Goal: Transaction & Acquisition: Obtain resource

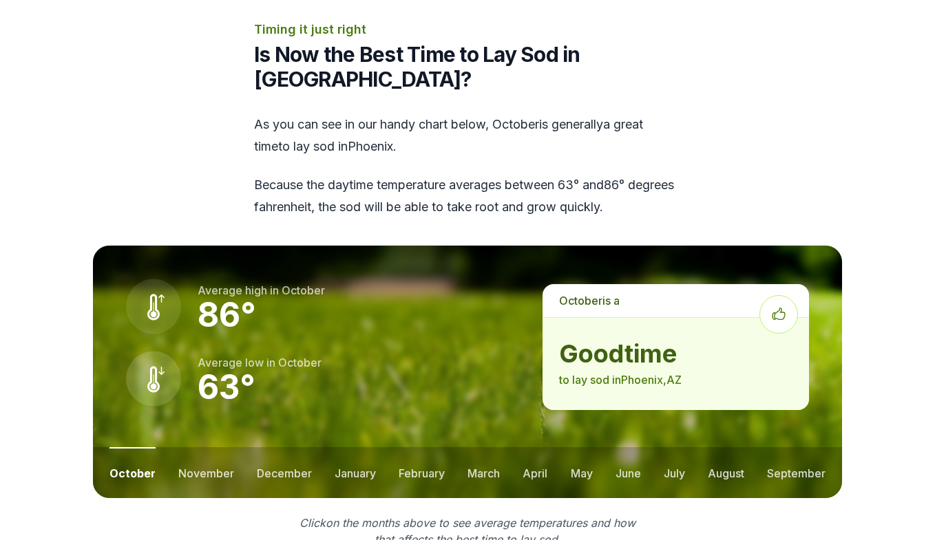
scroll to position [1654, 0]
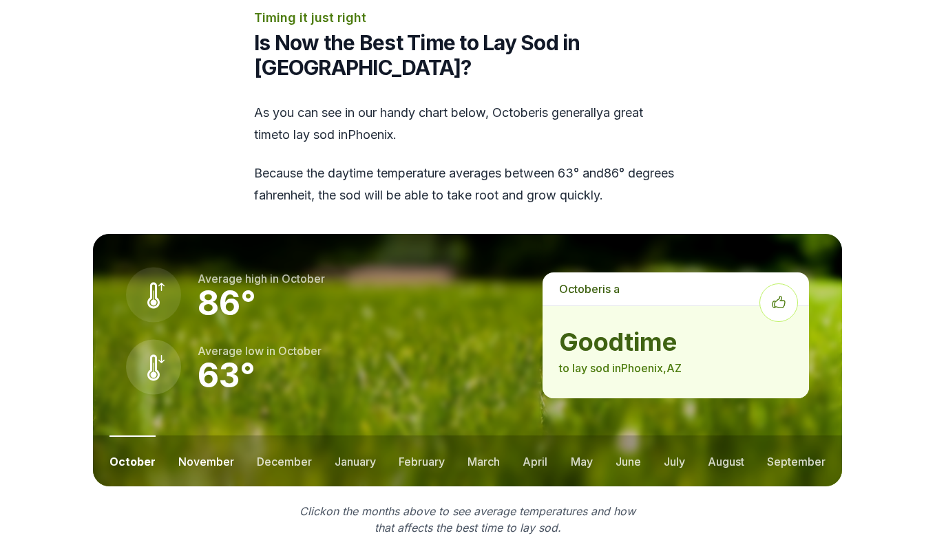
click at [203, 436] on button "november" at bounding box center [206, 461] width 56 height 51
click at [286, 436] on button "december" at bounding box center [283, 461] width 55 height 51
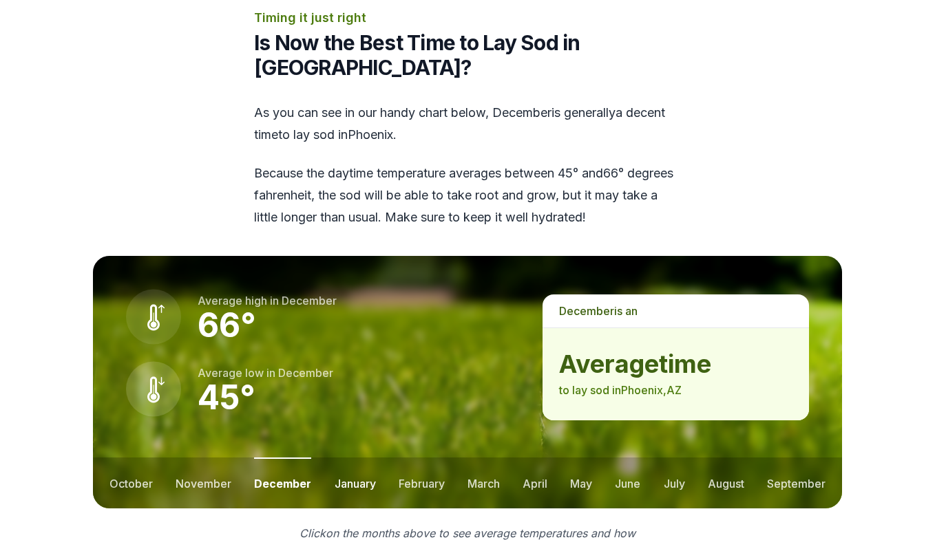
click at [359, 458] on button "january" at bounding box center [355, 483] width 41 height 51
click at [427, 458] on button "february" at bounding box center [423, 483] width 46 height 51
click at [496, 458] on button "march" at bounding box center [485, 483] width 32 height 51
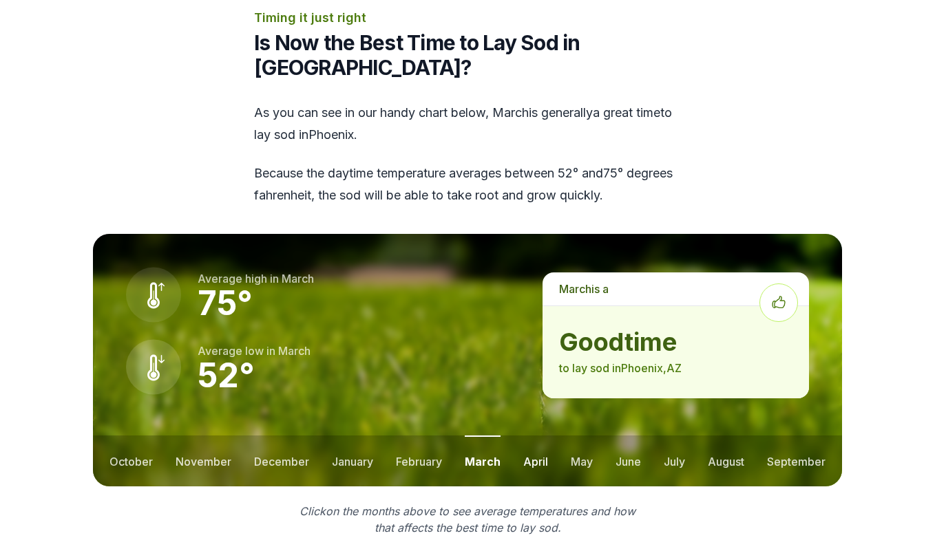
click at [534, 436] on button "april" at bounding box center [535, 461] width 25 height 51
click at [584, 436] on button "may" at bounding box center [581, 461] width 22 height 51
click at [622, 436] on button "june" at bounding box center [627, 461] width 25 height 51
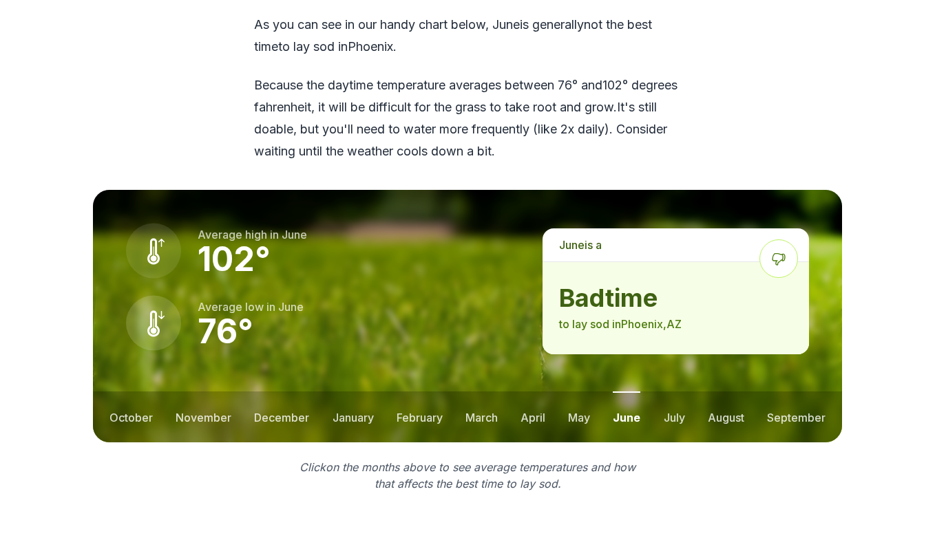
scroll to position [1744, 0]
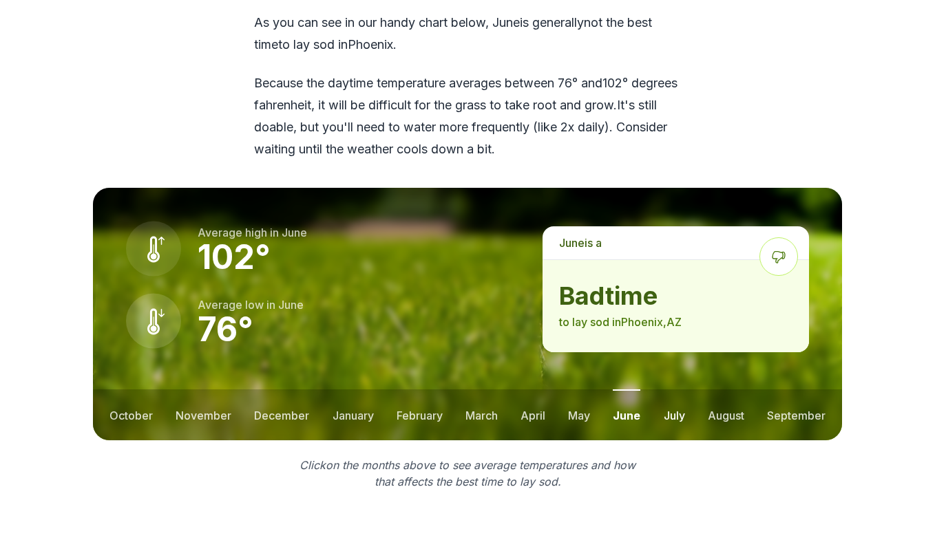
click at [679, 390] on button "july" at bounding box center [674, 415] width 21 height 51
click at [730, 390] on button "august" at bounding box center [726, 415] width 36 height 51
click at [783, 390] on button "september" at bounding box center [796, 415] width 59 height 51
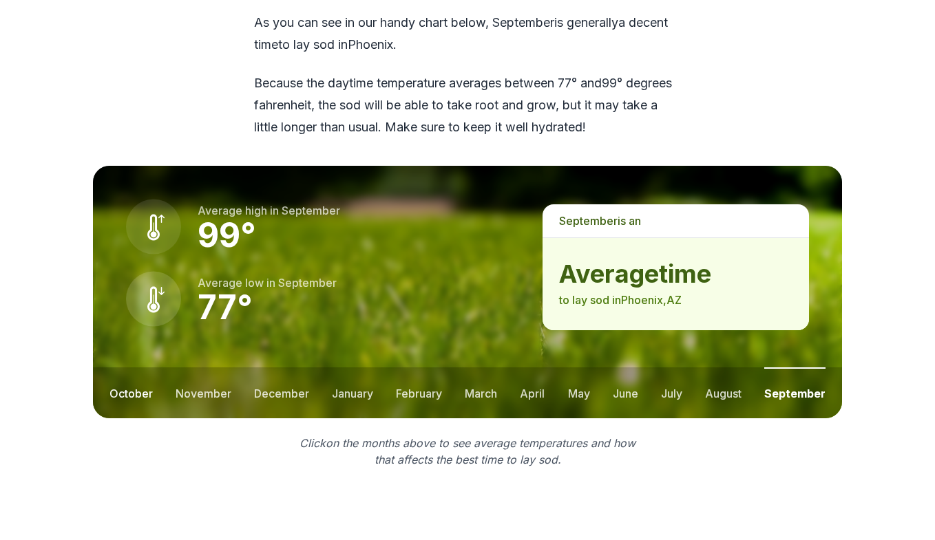
click at [127, 368] on button "october" at bounding box center [130, 393] width 43 height 51
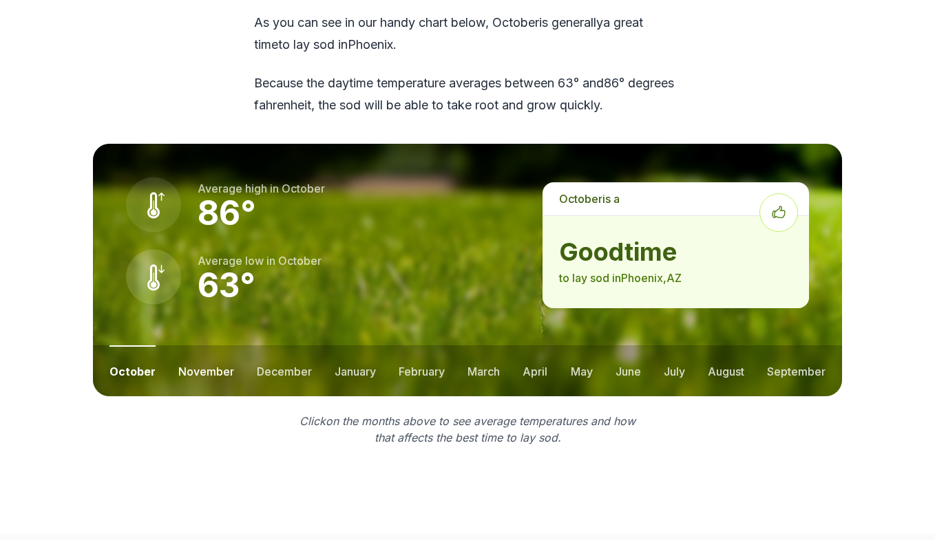
click at [196, 346] on button "november" at bounding box center [206, 371] width 56 height 51
click at [271, 346] on button "december" at bounding box center [283, 371] width 55 height 51
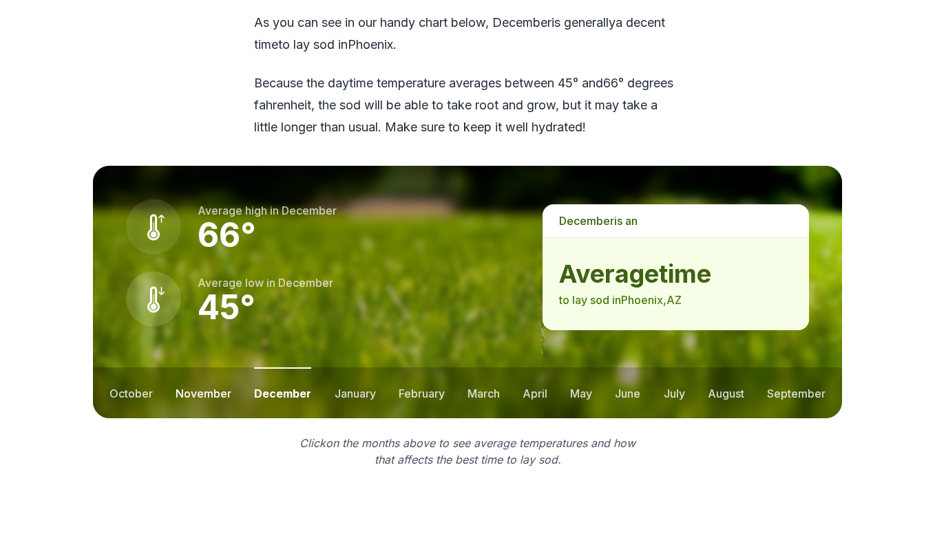
click at [205, 368] on button "november" at bounding box center [204, 393] width 56 height 51
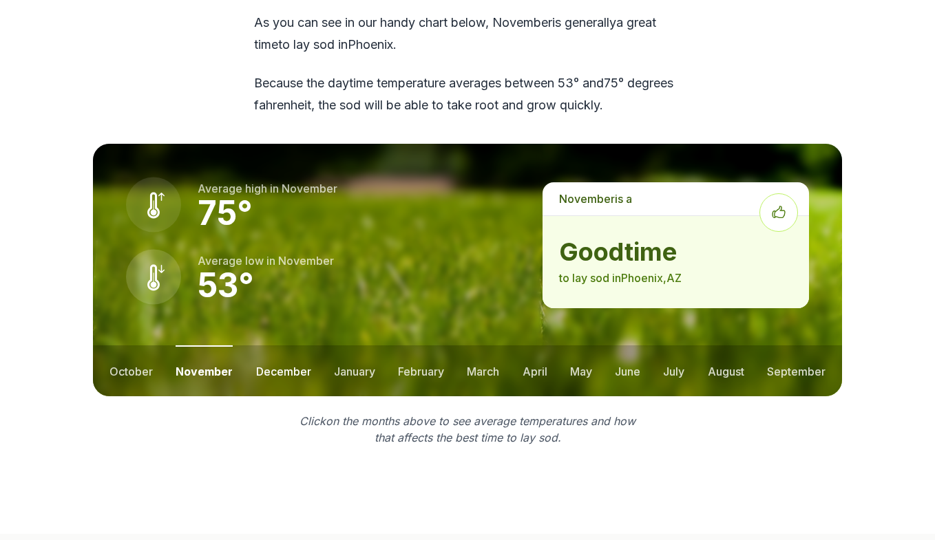
click at [296, 346] on button "december" at bounding box center [283, 371] width 55 height 51
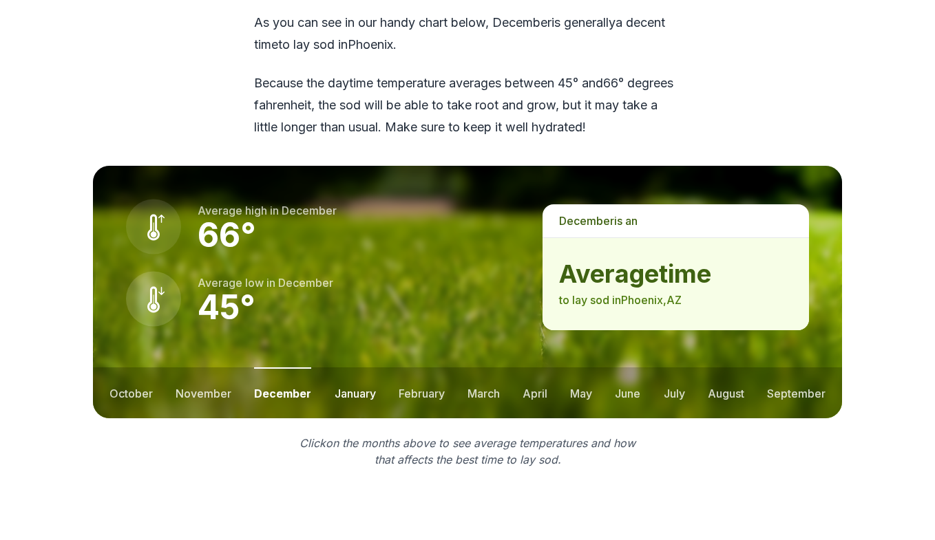
click at [349, 368] on button "january" at bounding box center [355, 393] width 41 height 51
click at [414, 368] on button "february" at bounding box center [423, 393] width 46 height 51
click at [486, 368] on button "march" at bounding box center [485, 393] width 32 height 51
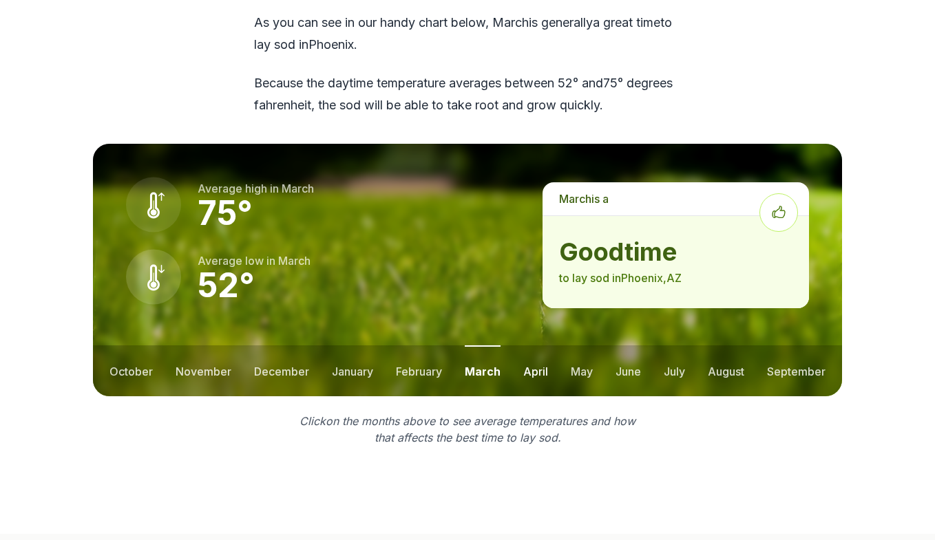
click at [540, 346] on button "april" at bounding box center [535, 371] width 25 height 51
click at [577, 346] on button "may" at bounding box center [581, 371] width 22 height 51
click at [624, 346] on button "june" at bounding box center [627, 371] width 25 height 51
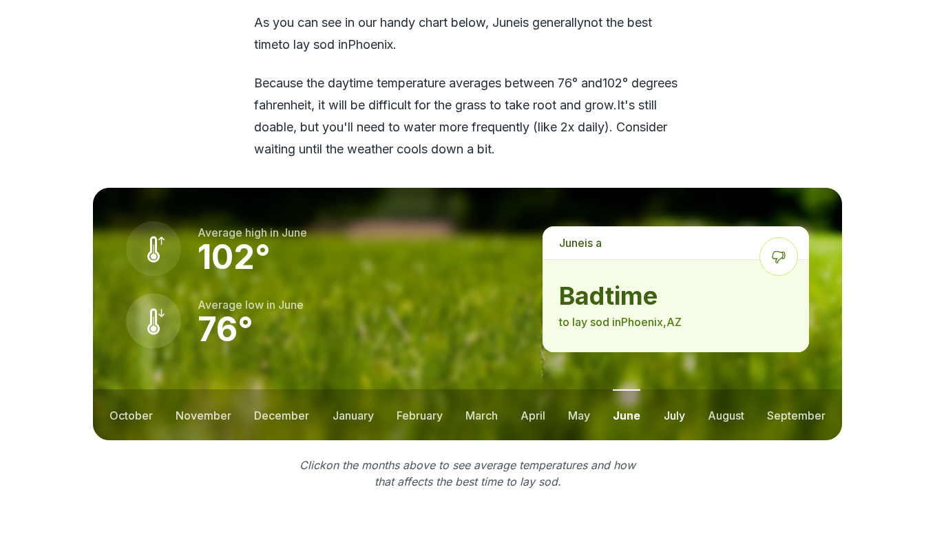
click at [677, 390] on button "july" at bounding box center [674, 415] width 21 height 51
click at [724, 390] on button "august" at bounding box center [726, 415] width 36 height 51
click at [182, 390] on button "november" at bounding box center [204, 415] width 56 height 51
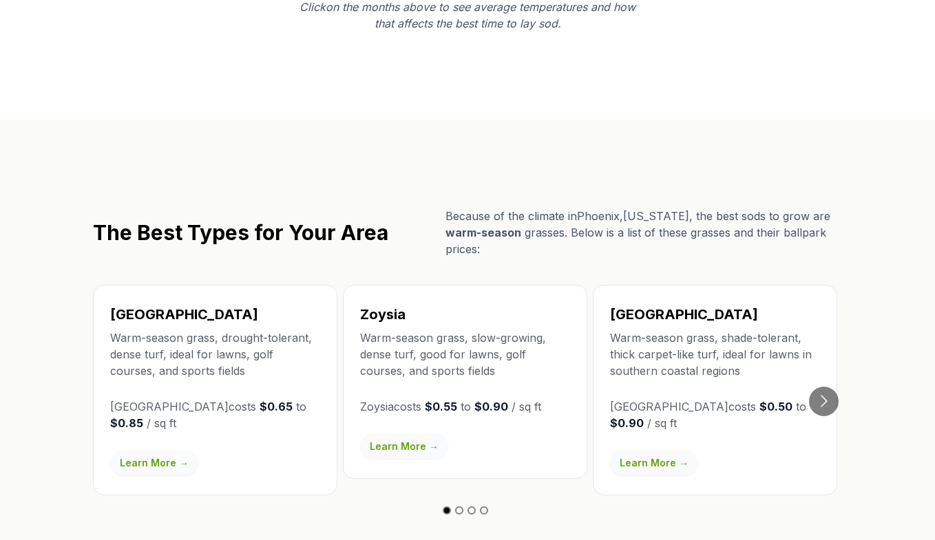
scroll to position [2162, 0]
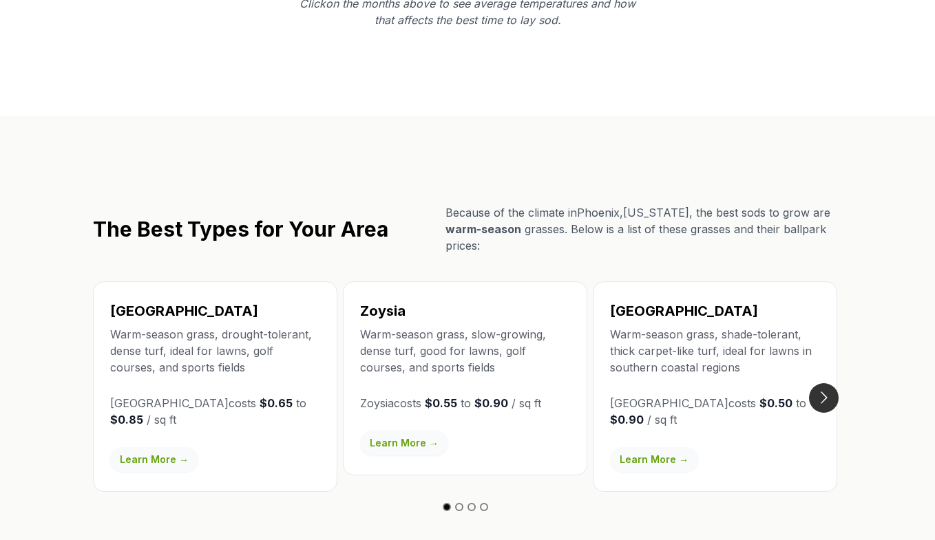
click at [828, 383] on button "Go to next slide" at bounding box center [824, 398] width 30 height 30
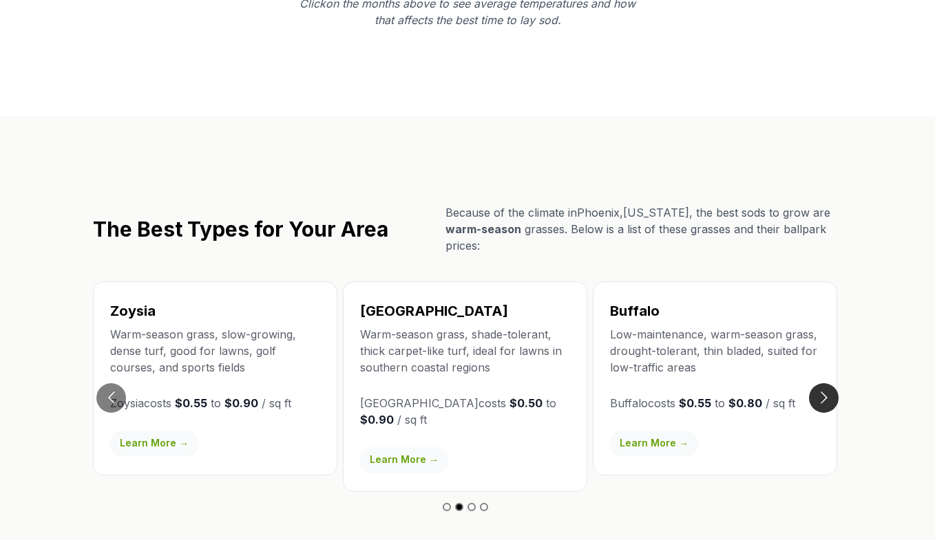
click at [828, 383] on button "Go to next slide" at bounding box center [824, 398] width 30 height 30
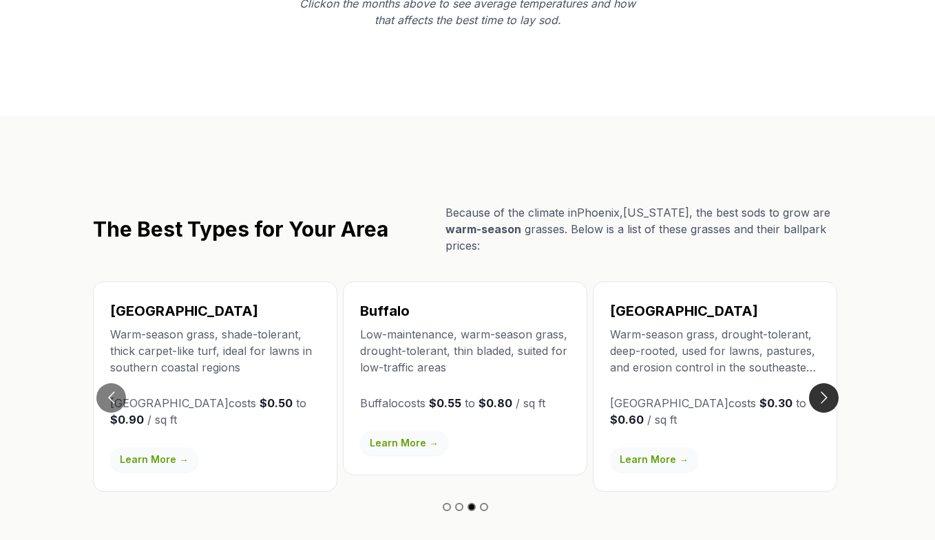
click at [828, 383] on button "Go to next slide" at bounding box center [824, 398] width 30 height 30
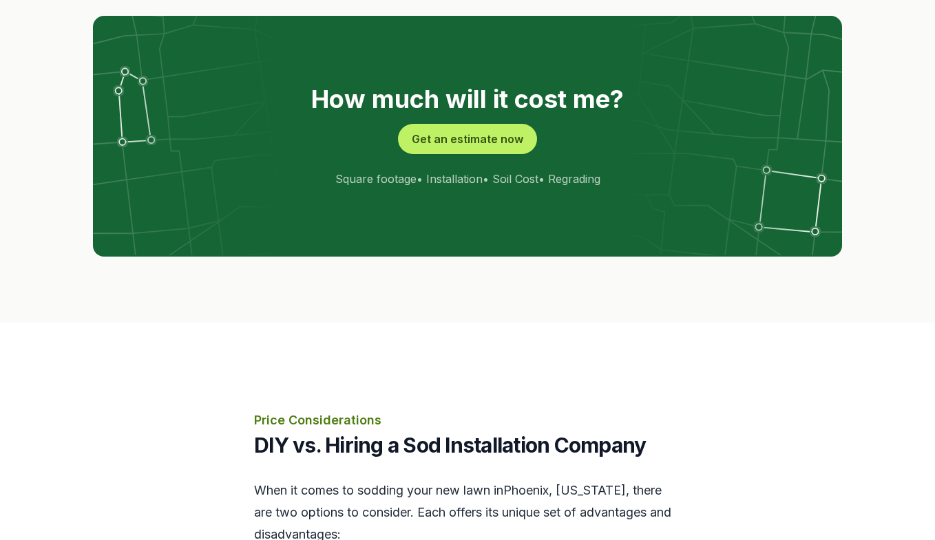
scroll to position [2534, 0]
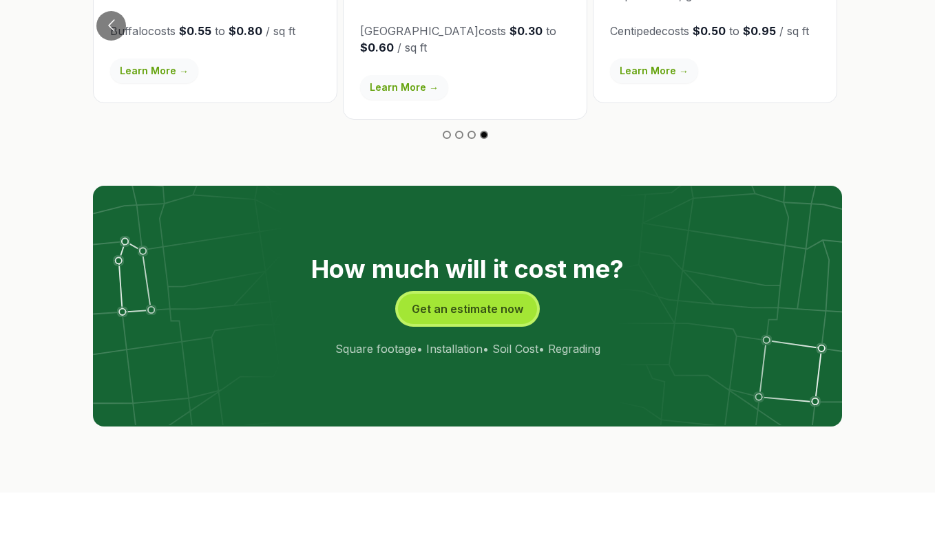
click at [463, 294] on button "Get an estimate now" at bounding box center [467, 309] width 139 height 30
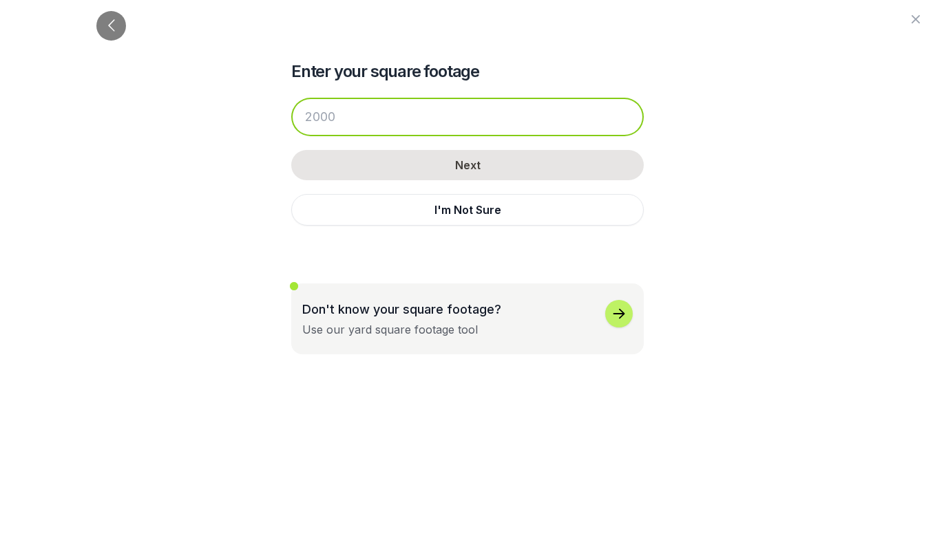
click at [428, 115] on input "number" at bounding box center [467, 117] width 352 height 39
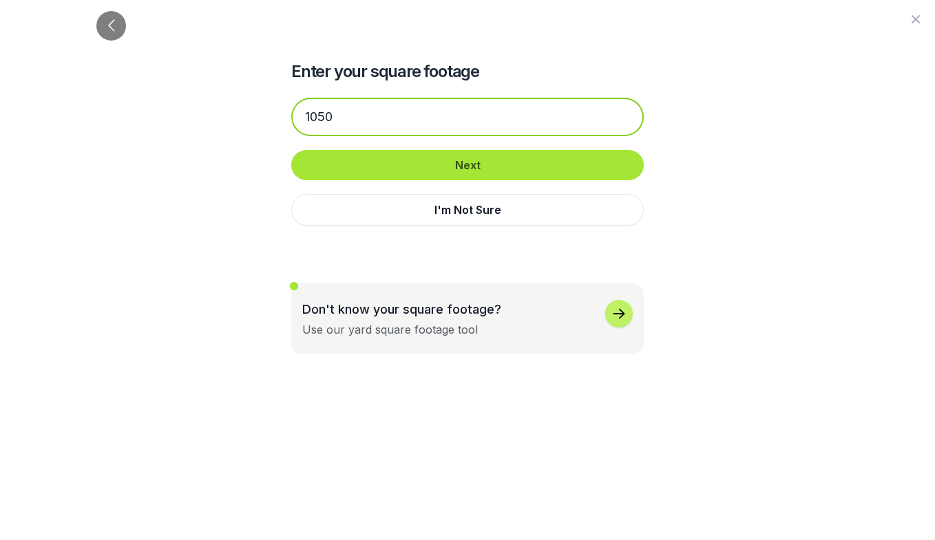
type input "1050"
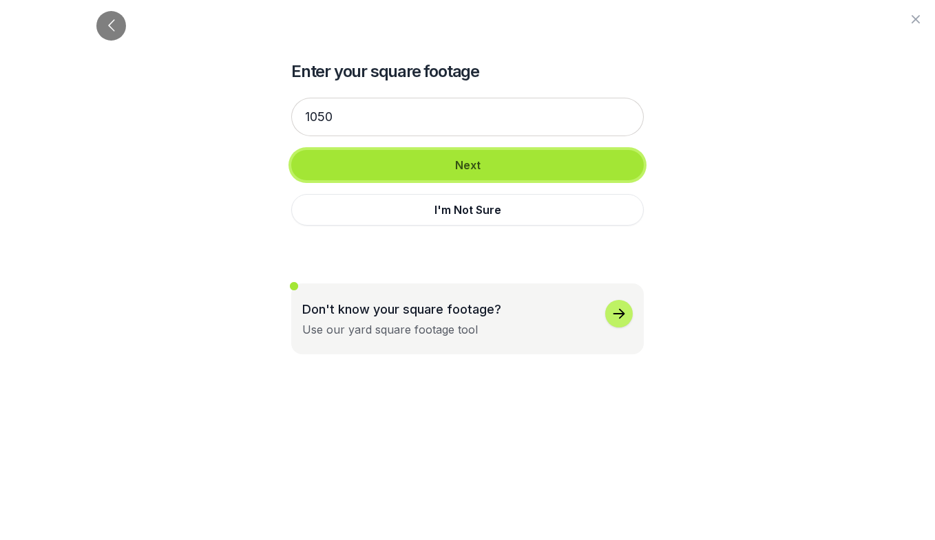
click at [458, 165] on button "Next" at bounding box center [467, 165] width 352 height 30
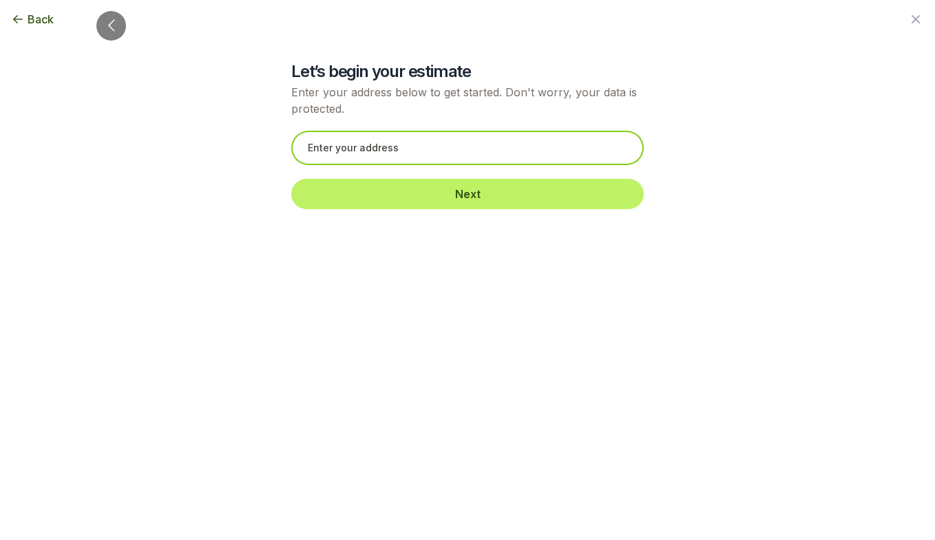
click at [465, 154] on input "text" at bounding box center [467, 148] width 352 height 34
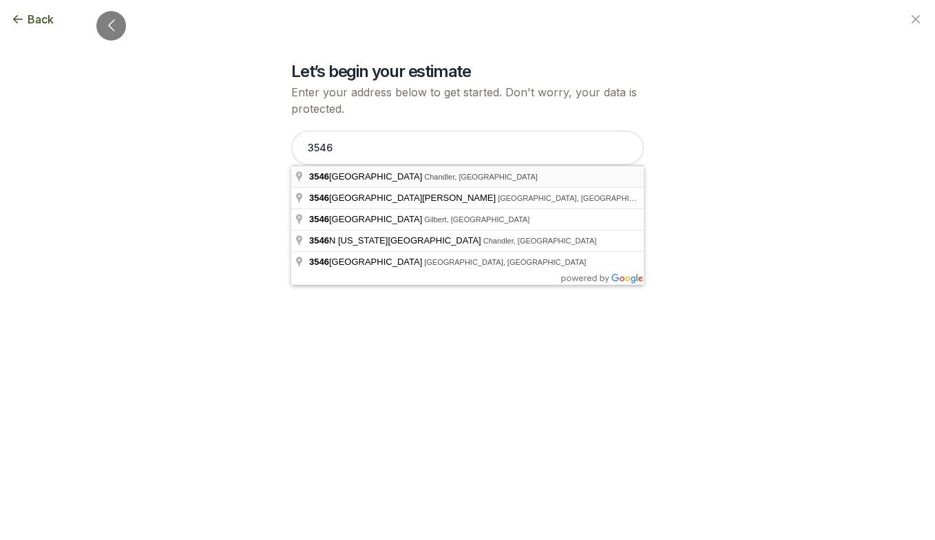
type input "[STREET_ADDRESS]"
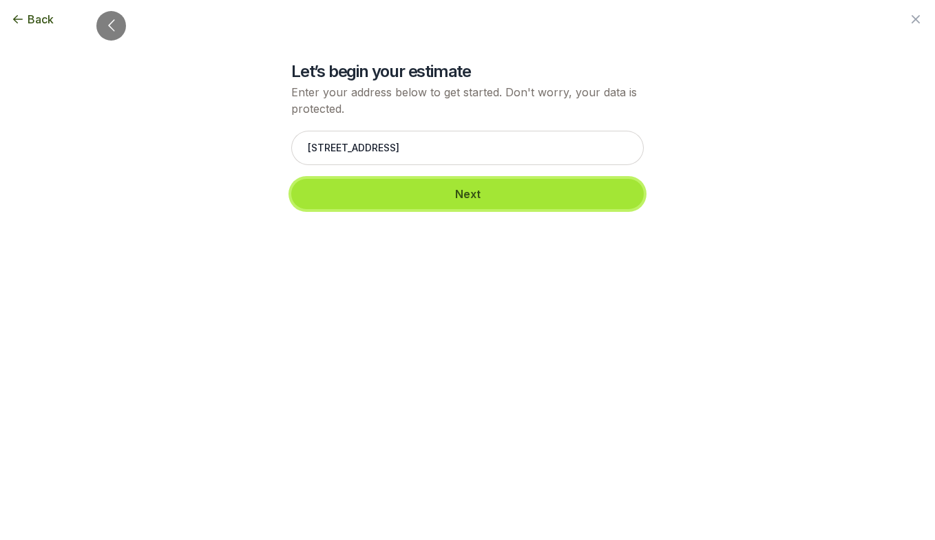
click at [454, 196] on button "Next" at bounding box center [467, 194] width 352 height 30
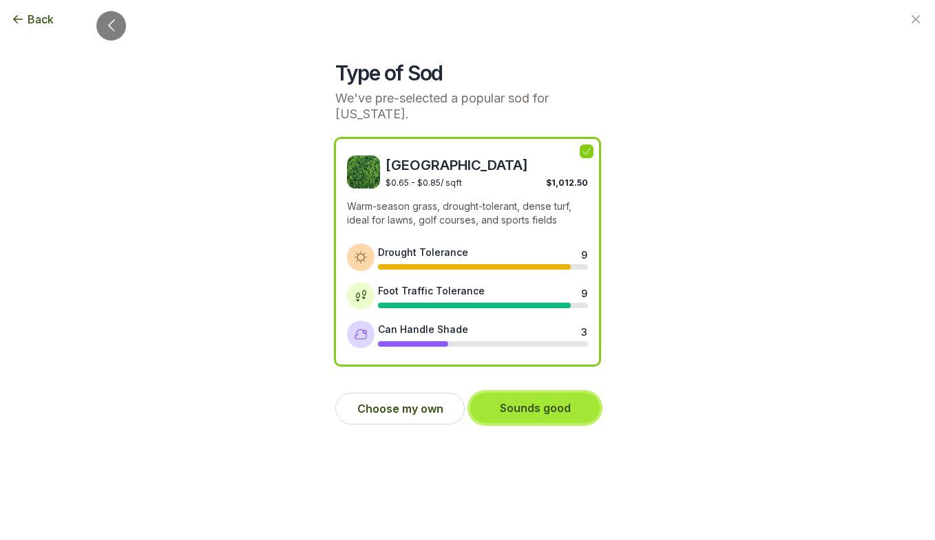
click at [540, 412] on button "Sounds good" at bounding box center [534, 408] width 129 height 30
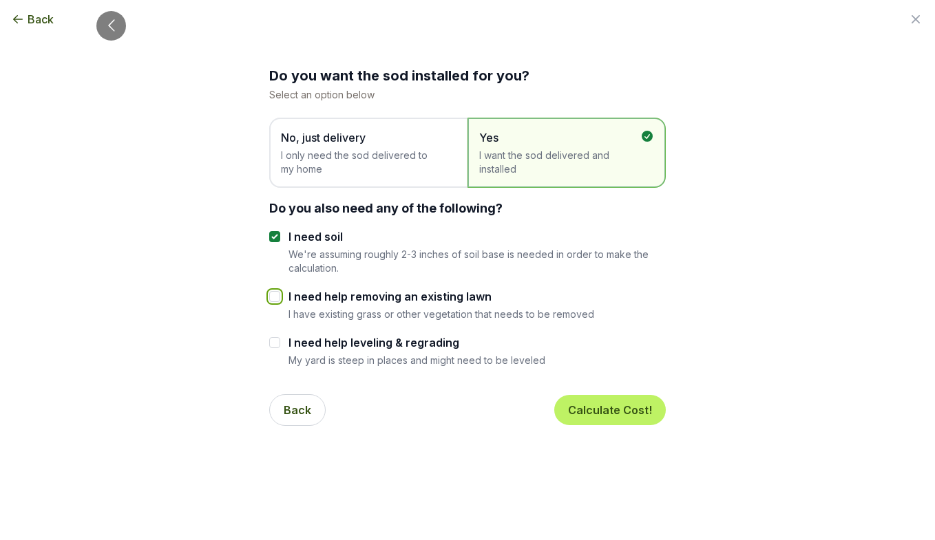
click at [275, 295] on input "I need help removing an existing lawn" at bounding box center [274, 296] width 11 height 11
checkbox input "true"
click at [580, 410] on button "Calculate Cost!" at bounding box center [610, 410] width 112 height 30
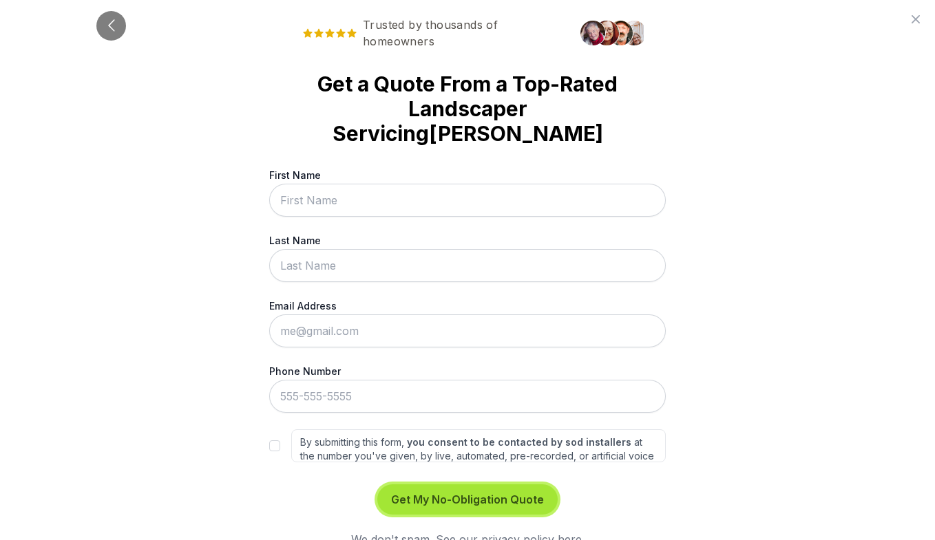
click at [491, 485] on button "Get My No-Obligation Quote" at bounding box center [467, 500] width 180 height 30
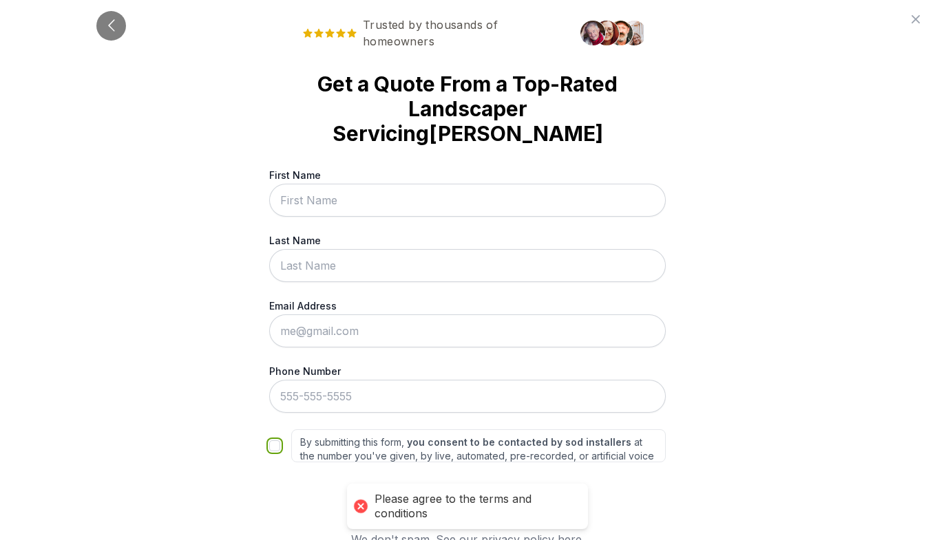
click at [273, 441] on input "By submitting this form, you consent to be contacted by sod installers at the n…" at bounding box center [274, 446] width 11 height 11
checkbox input "true"
click at [458, 485] on button "Get My No-Obligation Quote" at bounding box center [467, 500] width 180 height 30
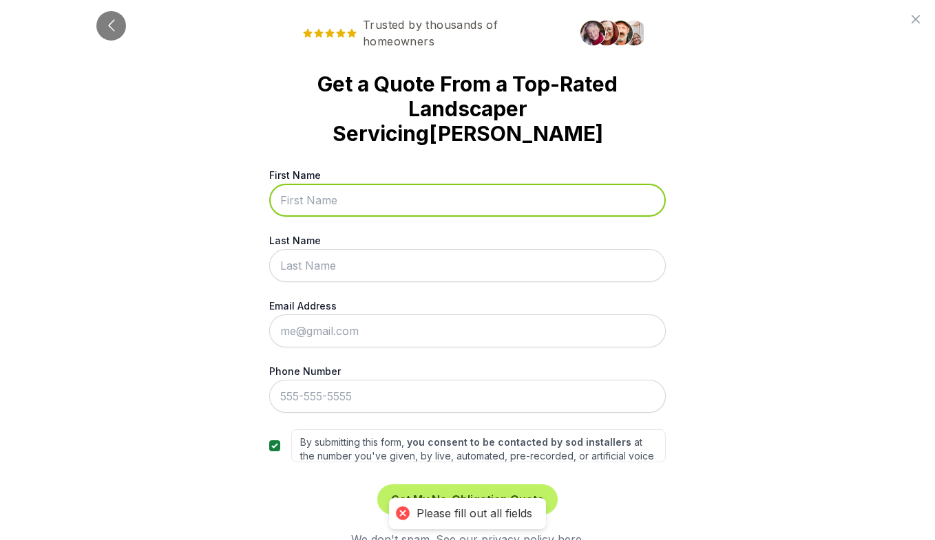
click at [358, 184] on input "First Name" at bounding box center [467, 200] width 397 height 33
type input "[PERSON_NAME]"
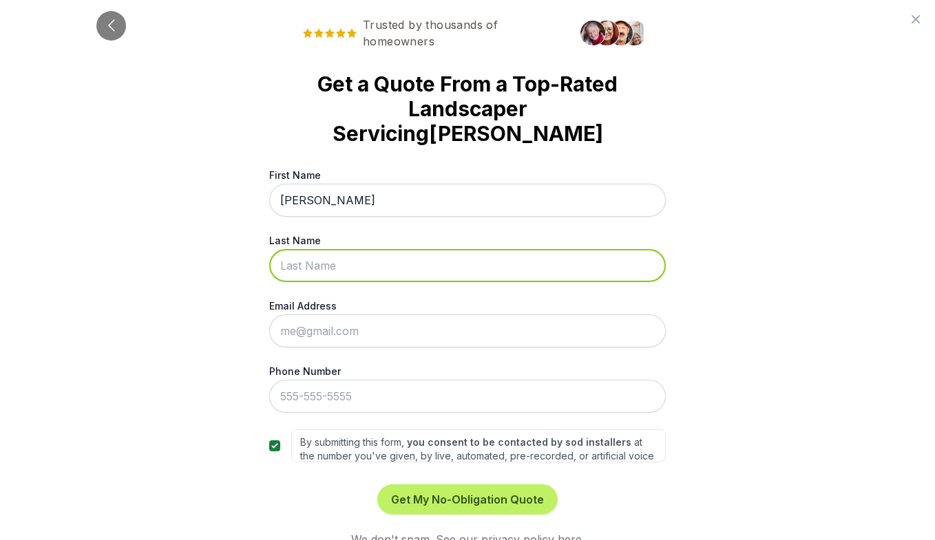
click at [384, 253] on input "Last Name" at bounding box center [467, 265] width 397 height 33
type input "[PERSON_NAME]"
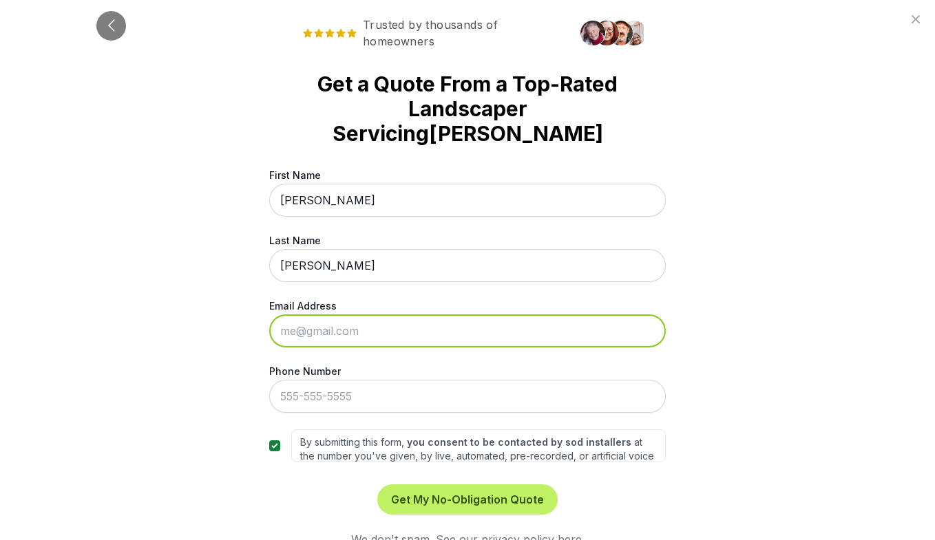
click at [399, 315] on input "Email Address" at bounding box center [467, 331] width 397 height 33
type input "[EMAIL_ADDRESS][DOMAIN_NAME]"
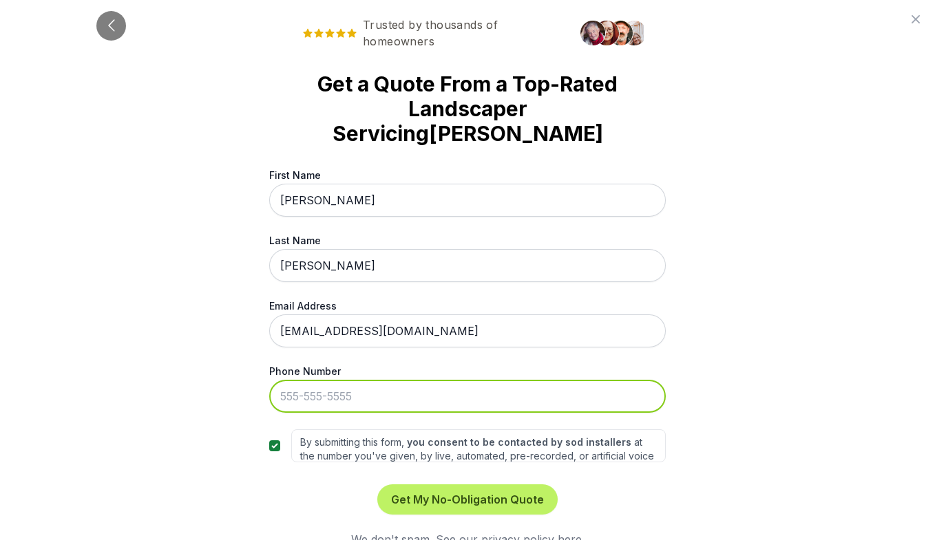
click at [387, 383] on input "Phone Number" at bounding box center [467, 396] width 397 height 33
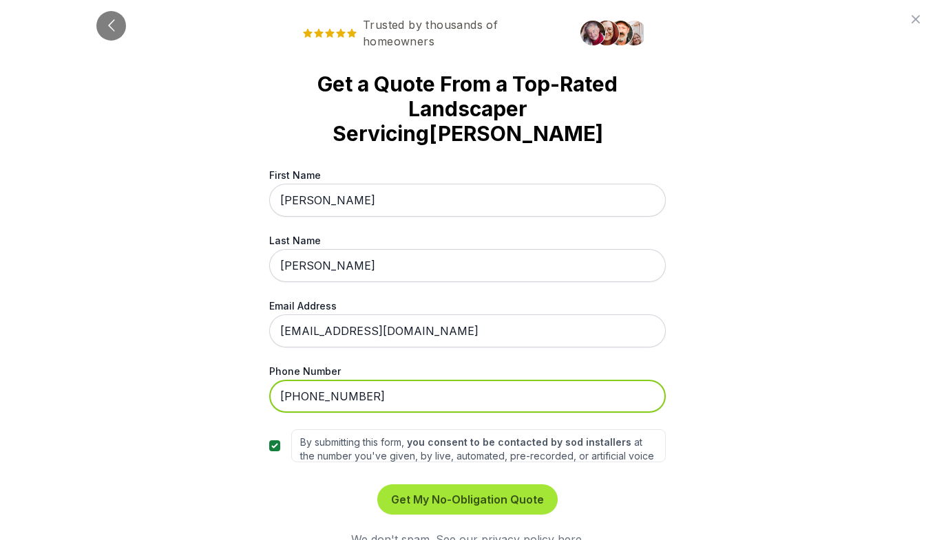
type input "[PHONE_NUMBER]"
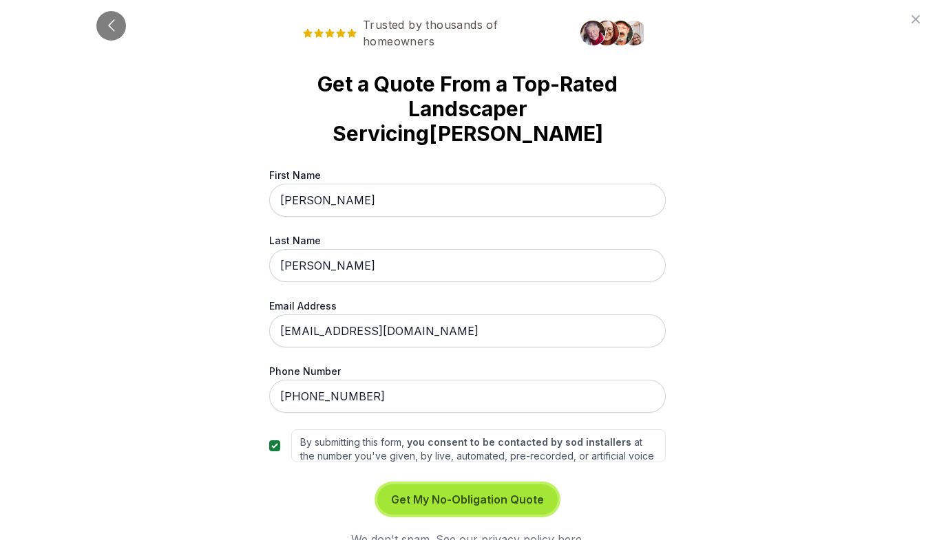
click at [460, 485] on button "Get My No-Obligation Quote" at bounding box center [467, 500] width 180 height 30
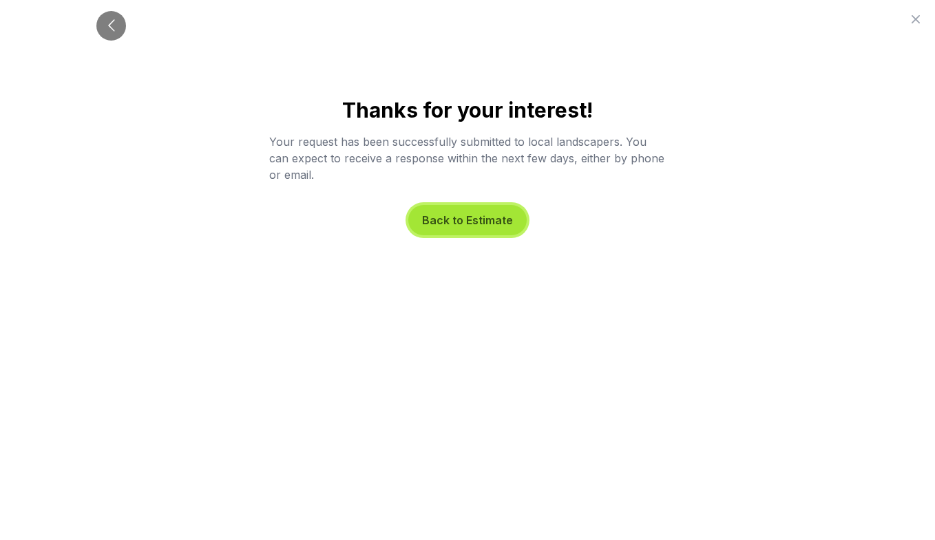
click at [491, 223] on button "Back to Estimate" at bounding box center [467, 220] width 118 height 30
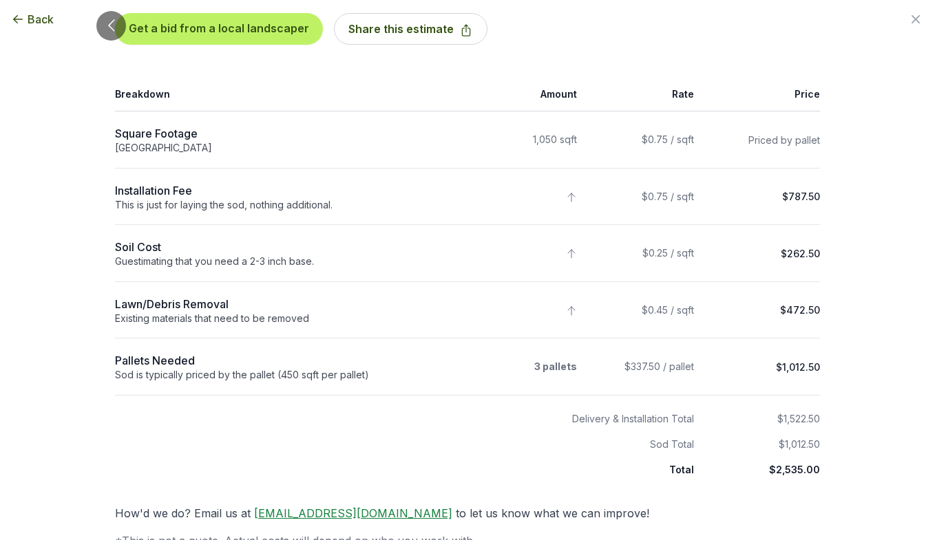
scroll to position [0, 0]
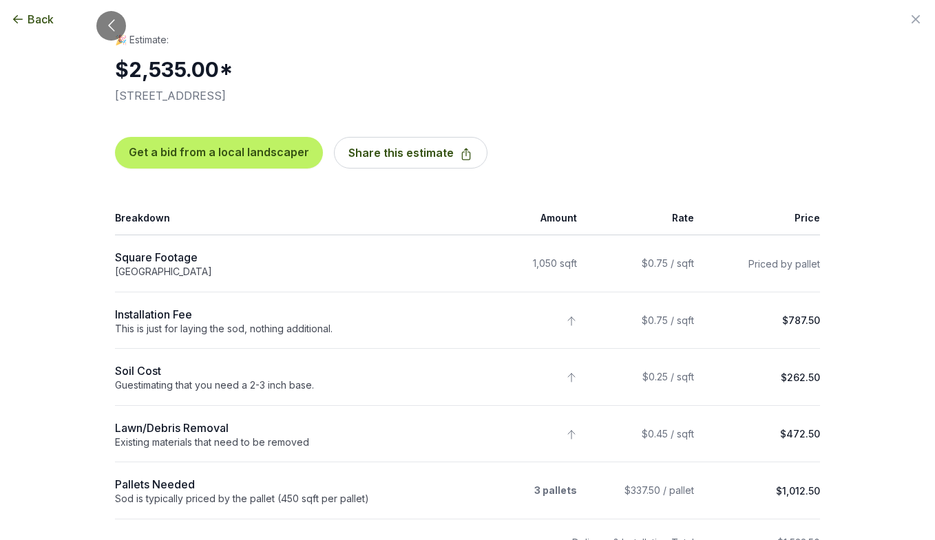
click at [34, 17] on span "Back" at bounding box center [41, 19] width 26 height 17
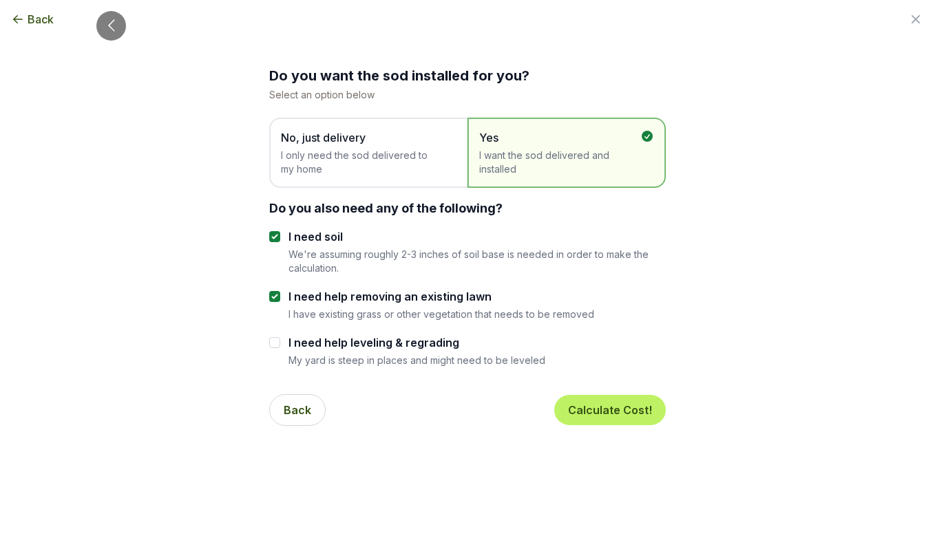
click at [34, 17] on span "Back" at bounding box center [41, 19] width 26 height 17
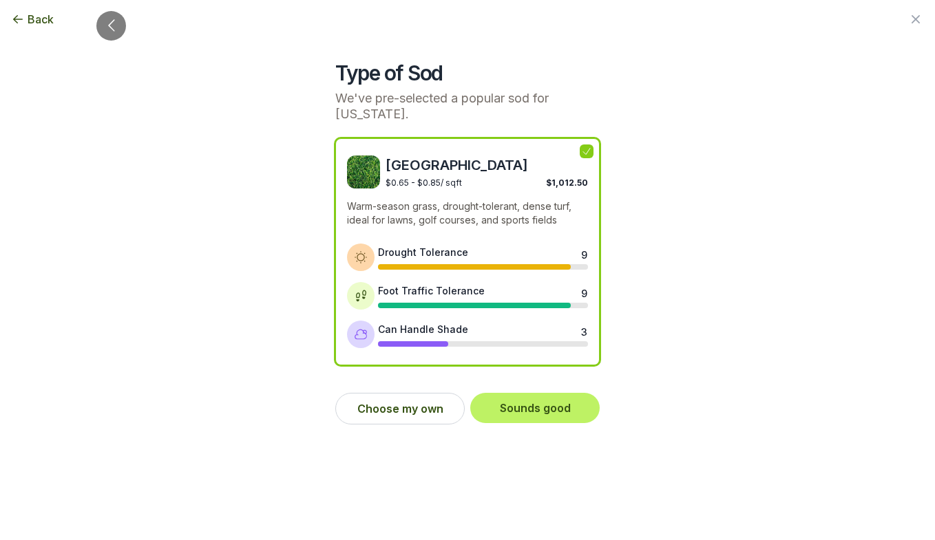
click at [34, 17] on span "Back" at bounding box center [41, 19] width 26 height 17
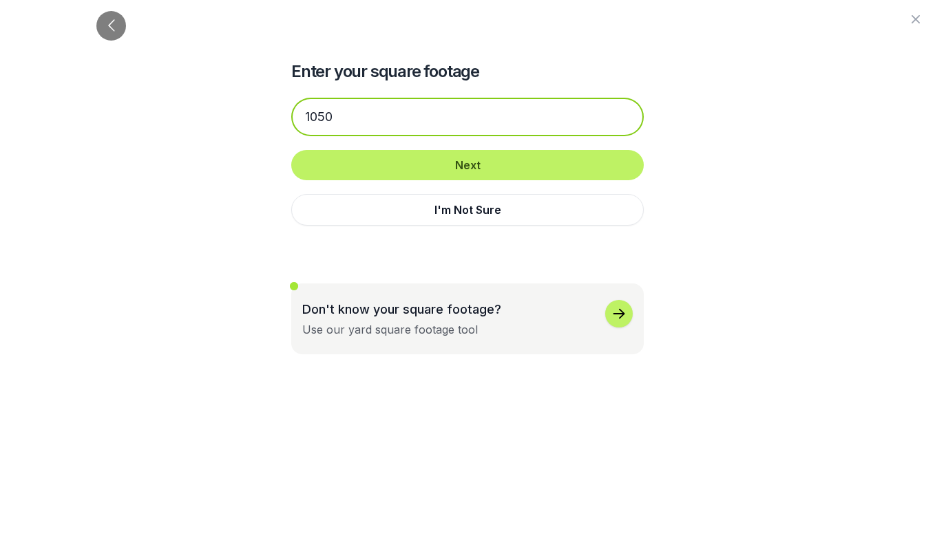
click at [373, 120] on input "1050" at bounding box center [467, 117] width 352 height 39
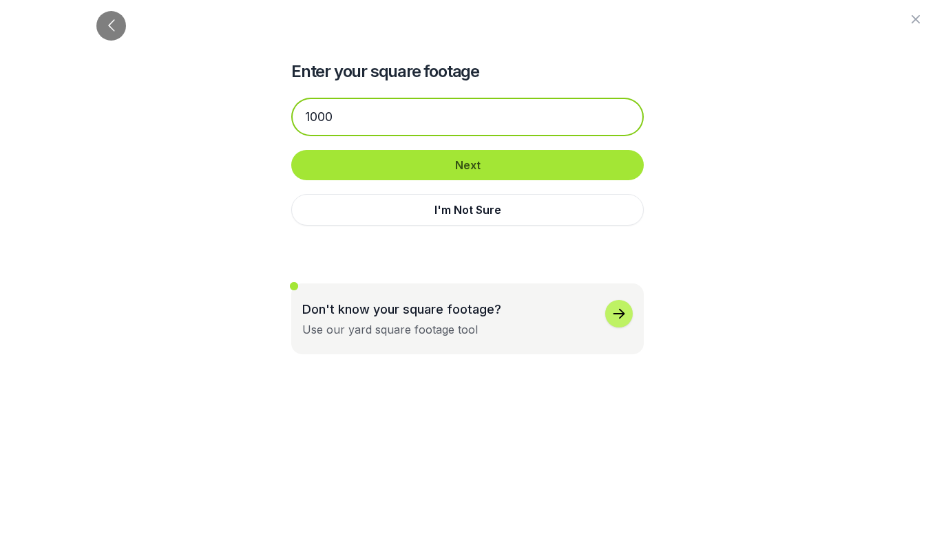
type input "1000"
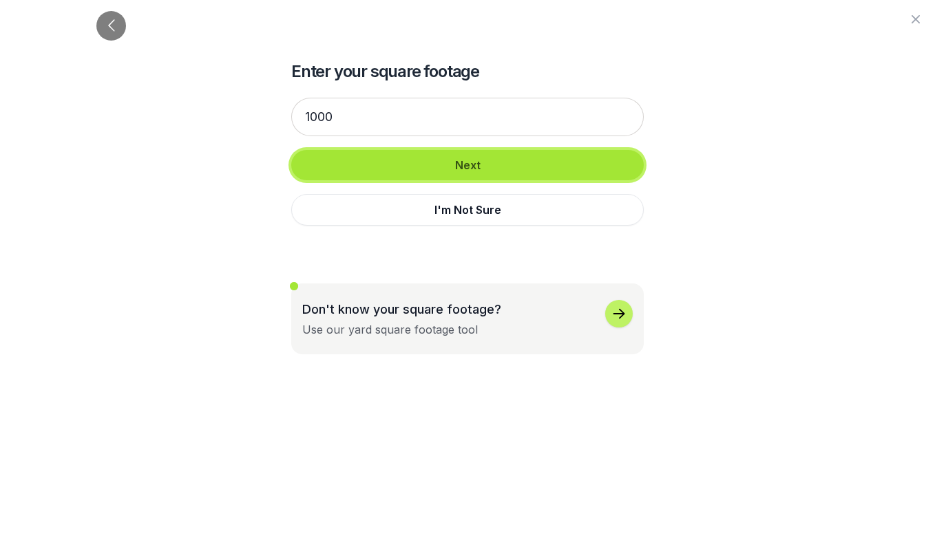
click at [443, 167] on button "Next" at bounding box center [467, 165] width 352 height 30
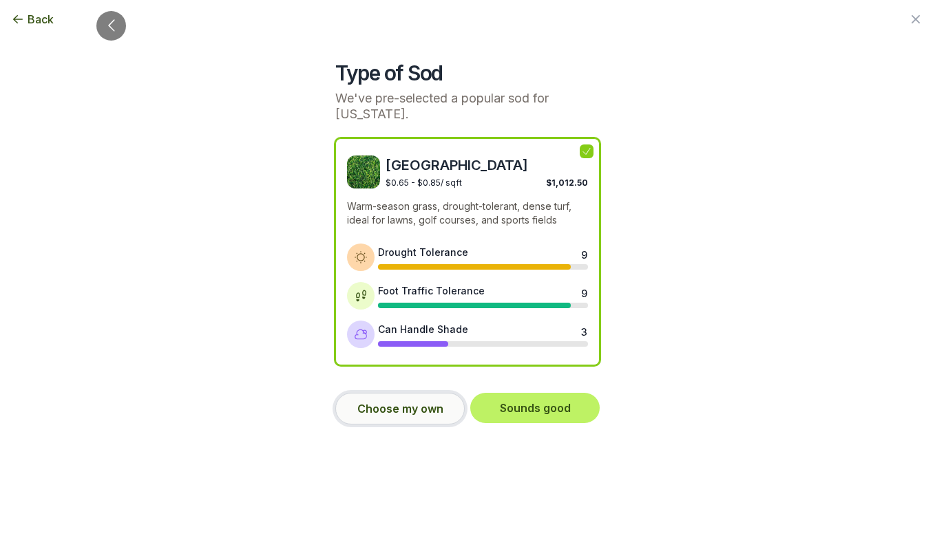
click at [412, 410] on button "Choose my own" at bounding box center [399, 409] width 129 height 32
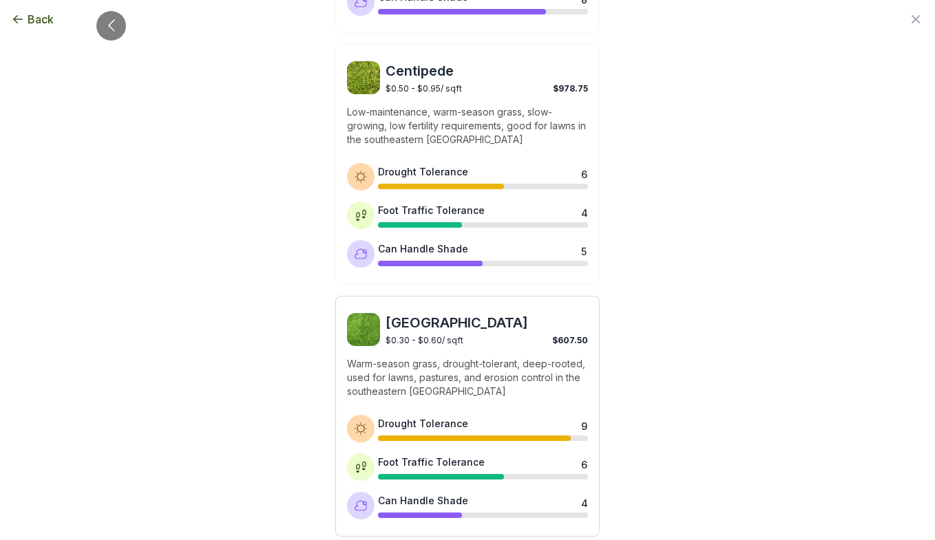
scroll to position [1112, 0]
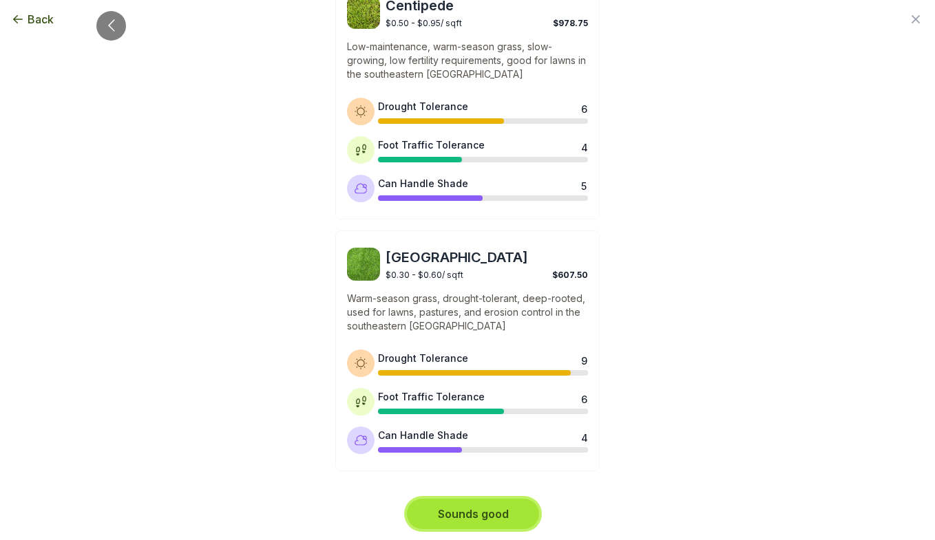
click at [472, 516] on button "Sounds good" at bounding box center [473, 514] width 132 height 30
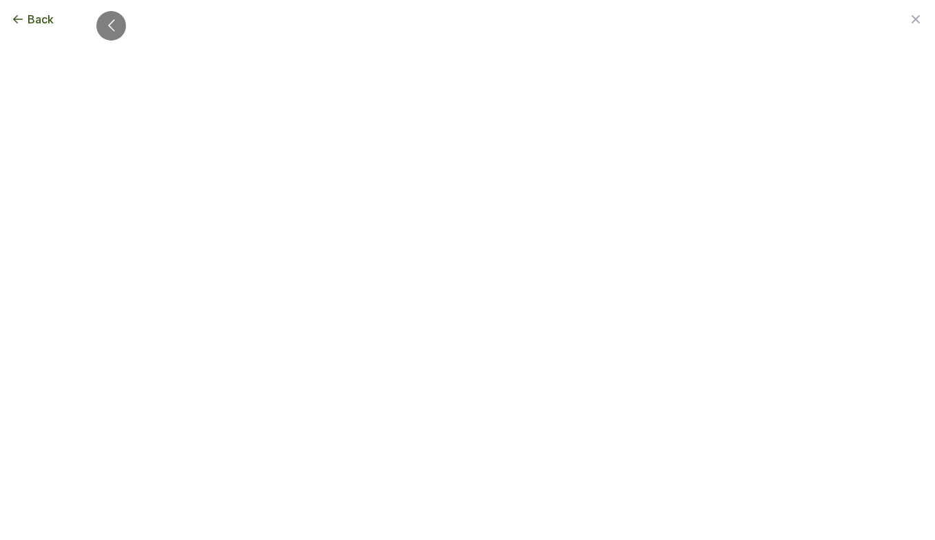
scroll to position [0, 0]
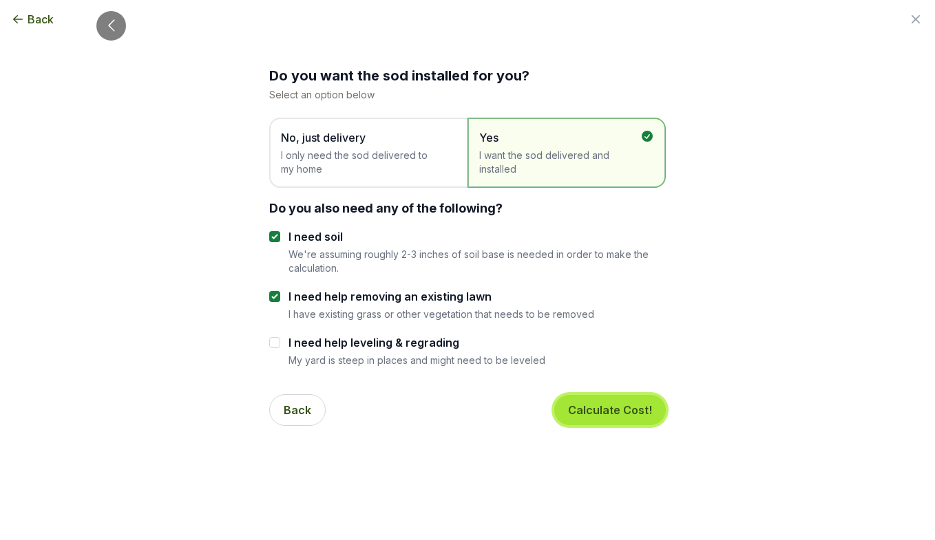
click at [611, 418] on button "Calculate Cost!" at bounding box center [610, 410] width 112 height 30
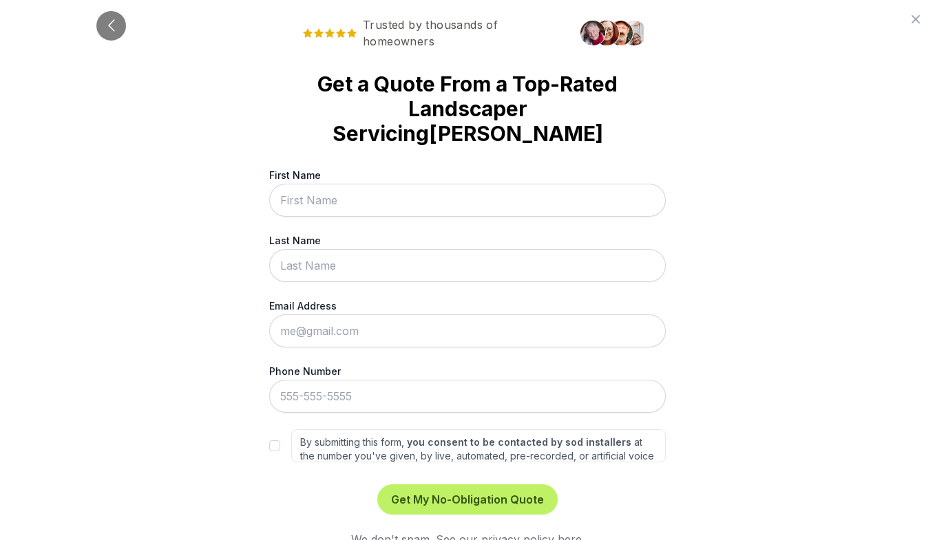
click at [449, 184] on input "First Name" at bounding box center [467, 200] width 397 height 33
type input "sajsjjsd"
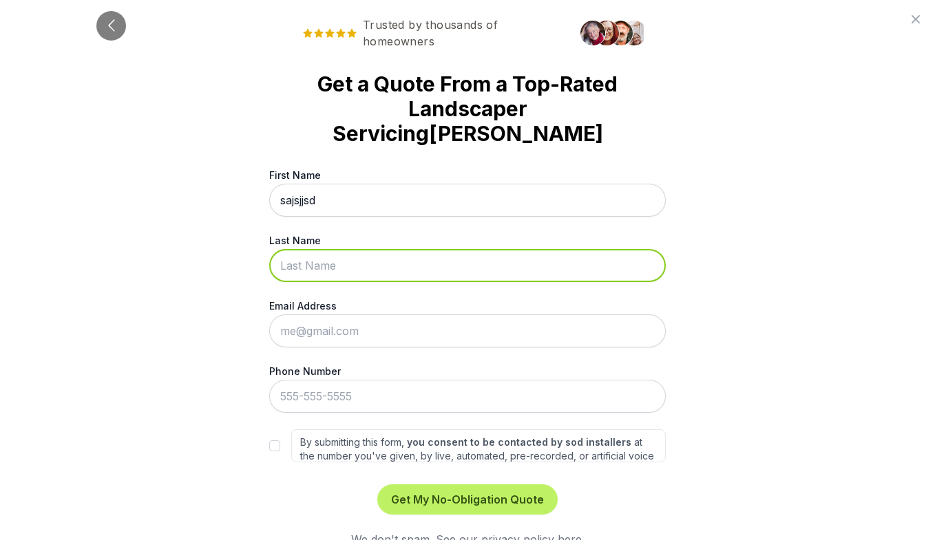
click at [452, 249] on input "Last Name" at bounding box center [467, 265] width 397 height 33
type input "sksksksk"
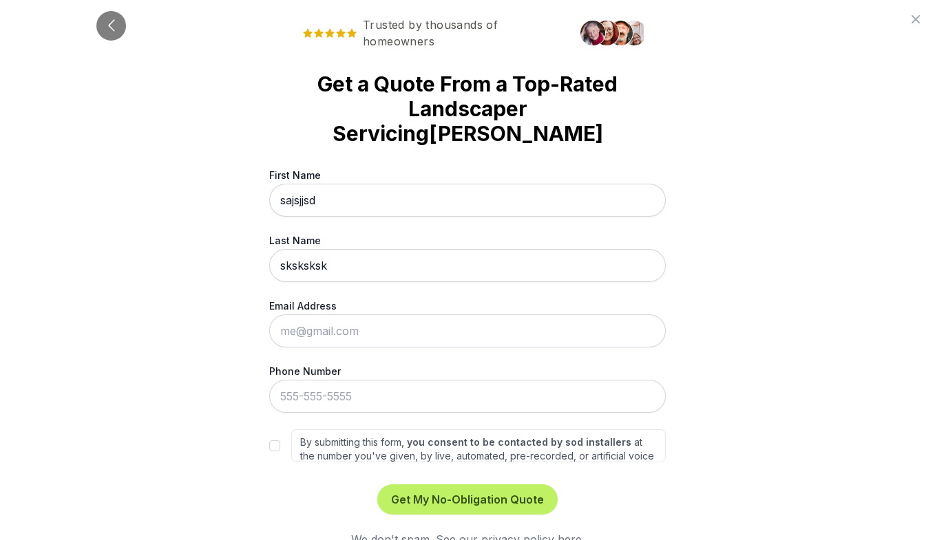
click at [433, 324] on div "First Name sajsjjsd Last Name sksksksk Email Address Phone Number By submitting…" at bounding box center [467, 315] width 397 height 295
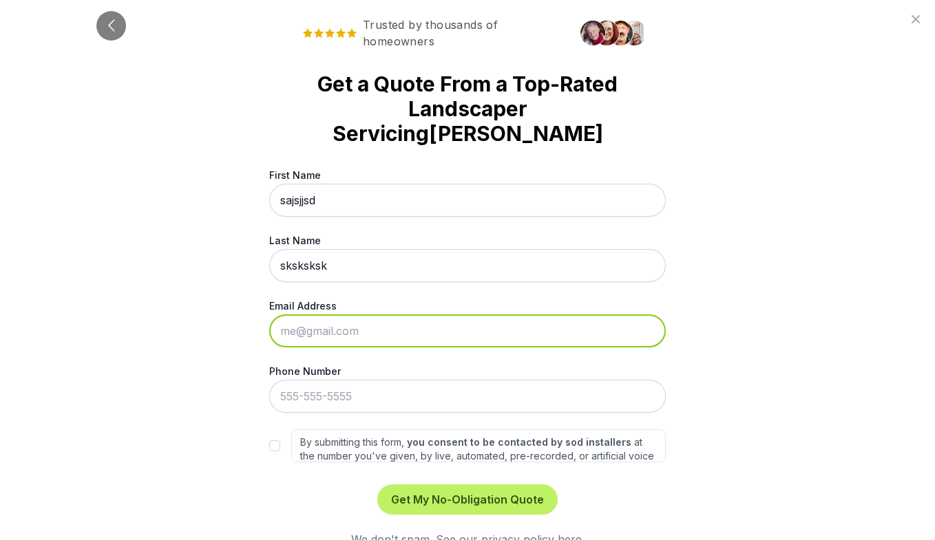
click at [433, 315] on input "Email Address" at bounding box center [467, 331] width 397 height 33
type input "[EMAIL_ADDRESS][DOMAIN_NAME]"
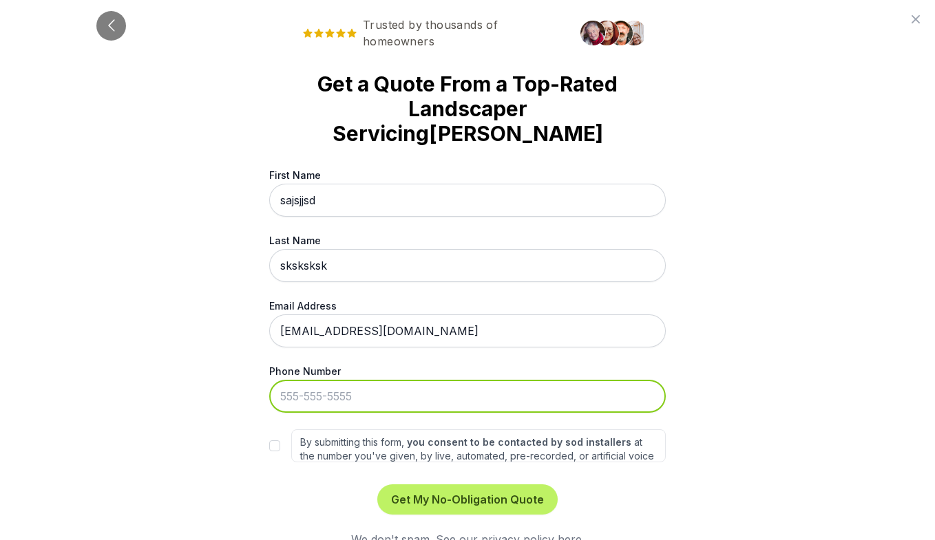
click at [440, 380] on input "Phone Number" at bounding box center [467, 396] width 397 height 33
type input "[PHONE_NUMBER]"
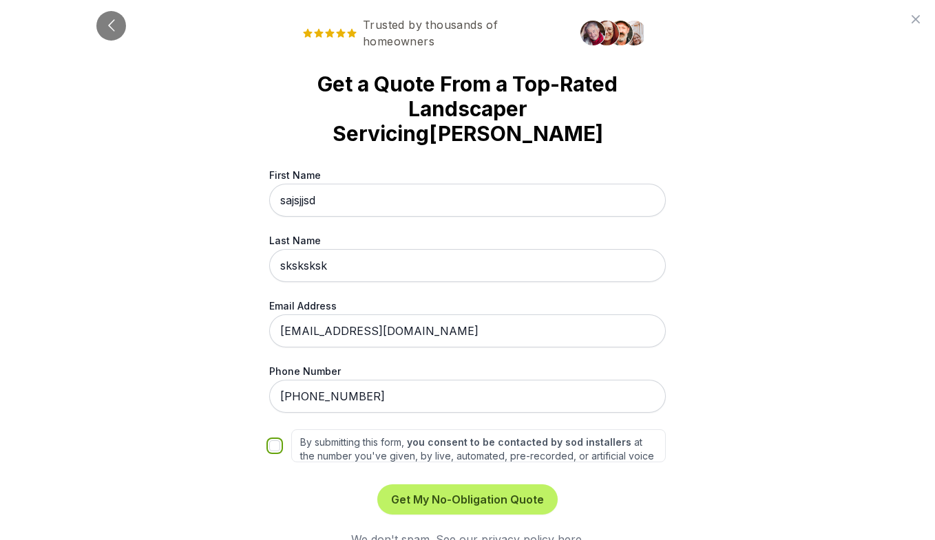
click at [272, 441] on input "By submitting this form, you consent to be contacted by sod installers at the n…" at bounding box center [274, 446] width 11 height 11
checkbox input "true"
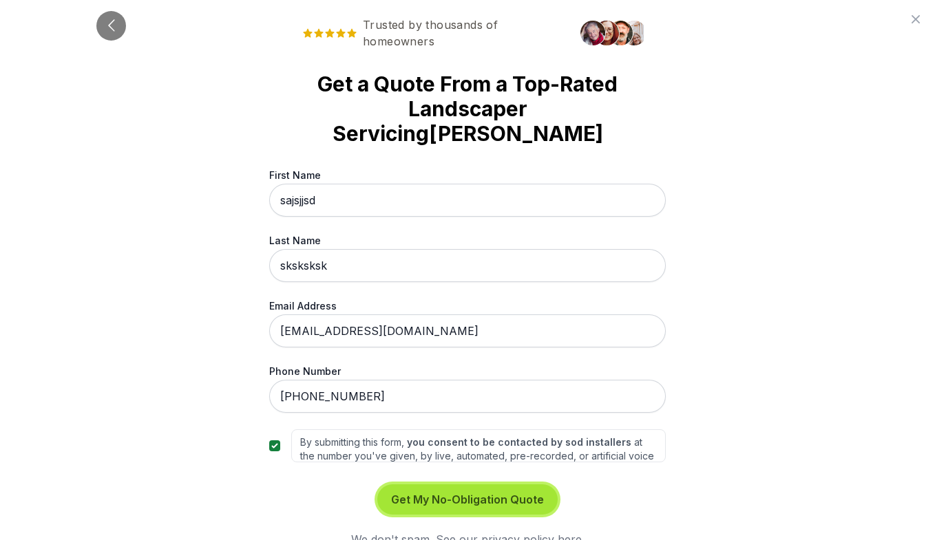
click at [485, 485] on button "Get My No-Obligation Quote" at bounding box center [467, 500] width 180 height 30
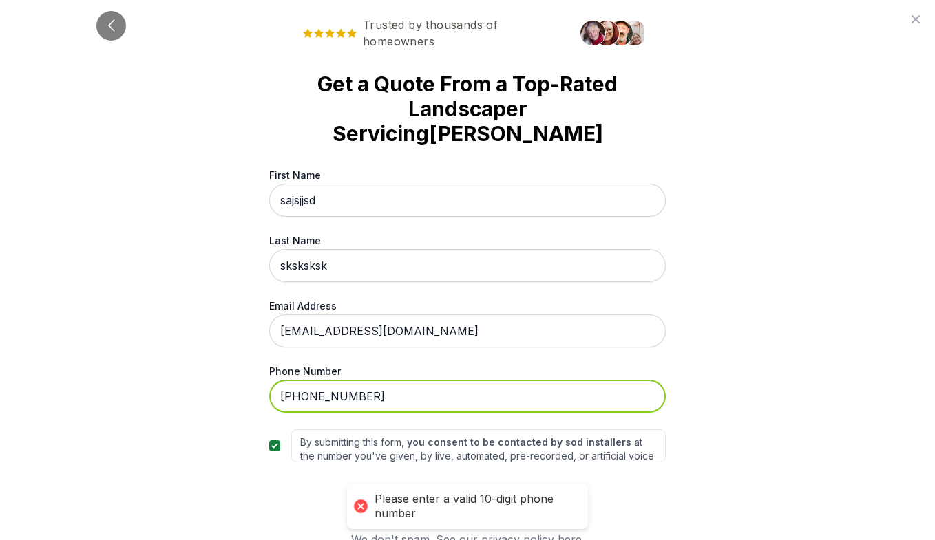
drag, startPoint x: 454, startPoint y: 370, endPoint x: 233, endPoint y: 374, distance: 221.0
click at [233, 374] on div "Trusted by thousands of homeowners Get a Quote From a Top-Rated Landscaper Serv…" at bounding box center [467, 270] width 935 height 540
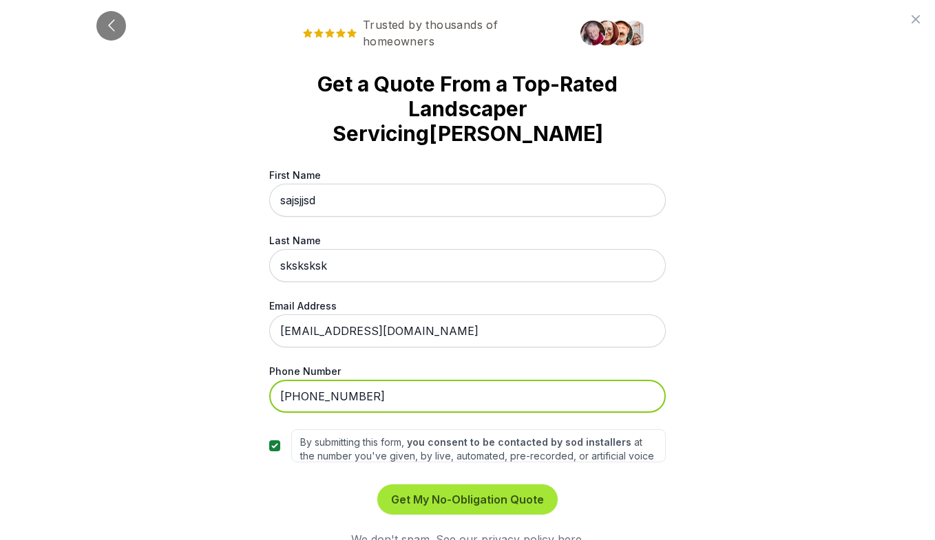
type input "[PHONE_NUMBER]"
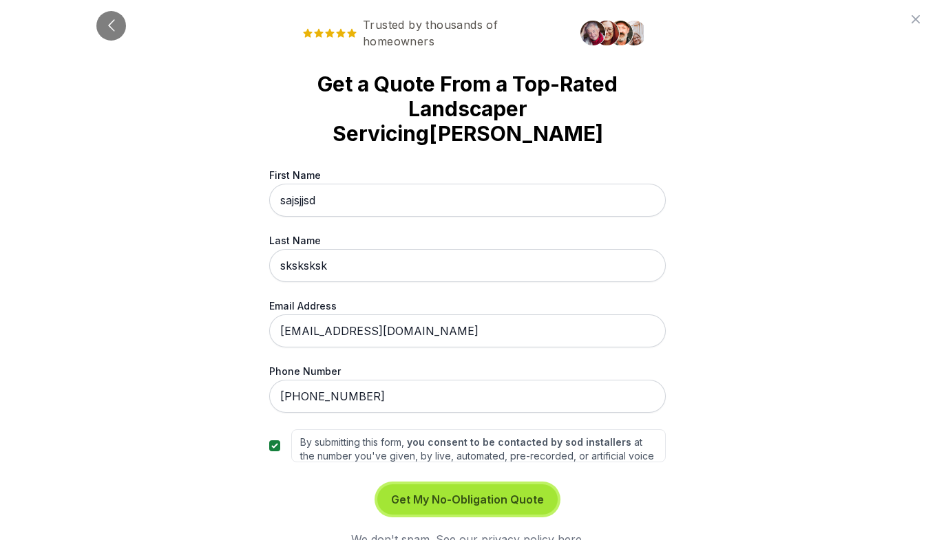
click at [460, 485] on button "Get My No-Obligation Quote" at bounding box center [467, 500] width 180 height 30
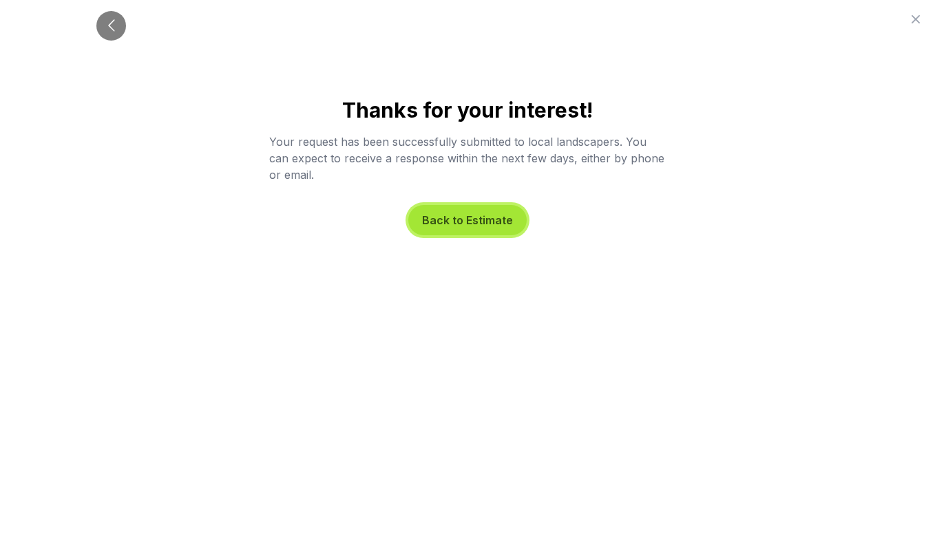
click at [474, 215] on button "Back to Estimate" at bounding box center [467, 220] width 118 height 30
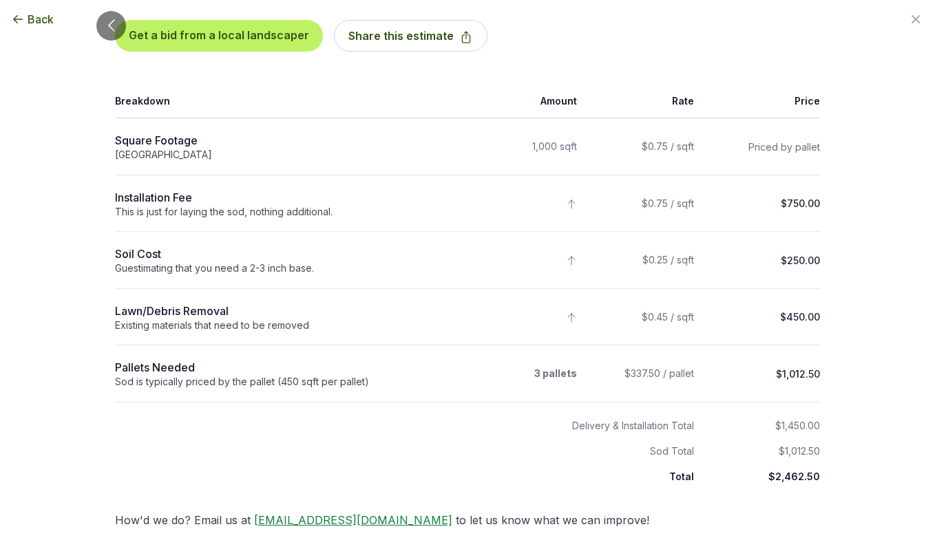
scroll to position [116, 0]
